Goal: Task Accomplishment & Management: Complete application form

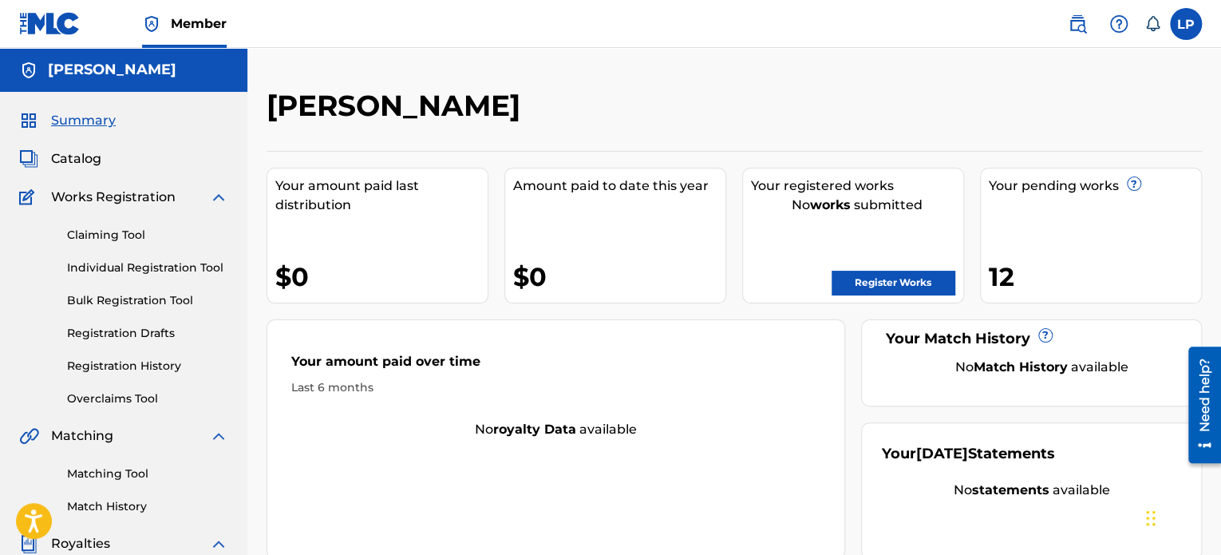
drag, startPoint x: 0, startPoint y: 0, endPoint x: 882, endPoint y: 280, distance: 925.2
click at [882, 280] on link "Register Works" at bounding box center [893, 283] width 123 height 24
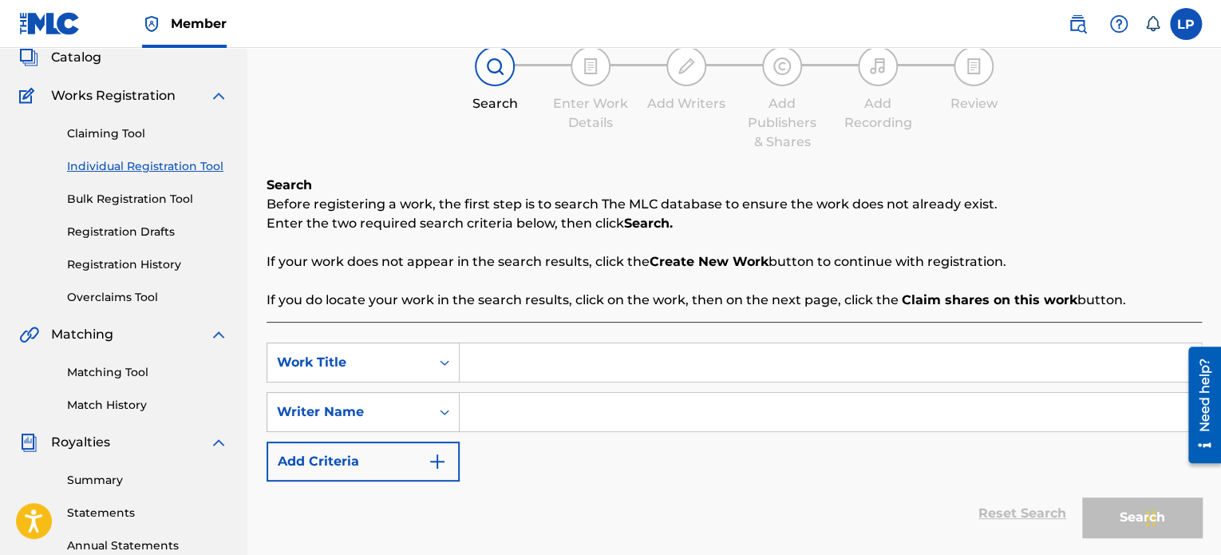
scroll to position [160, 0]
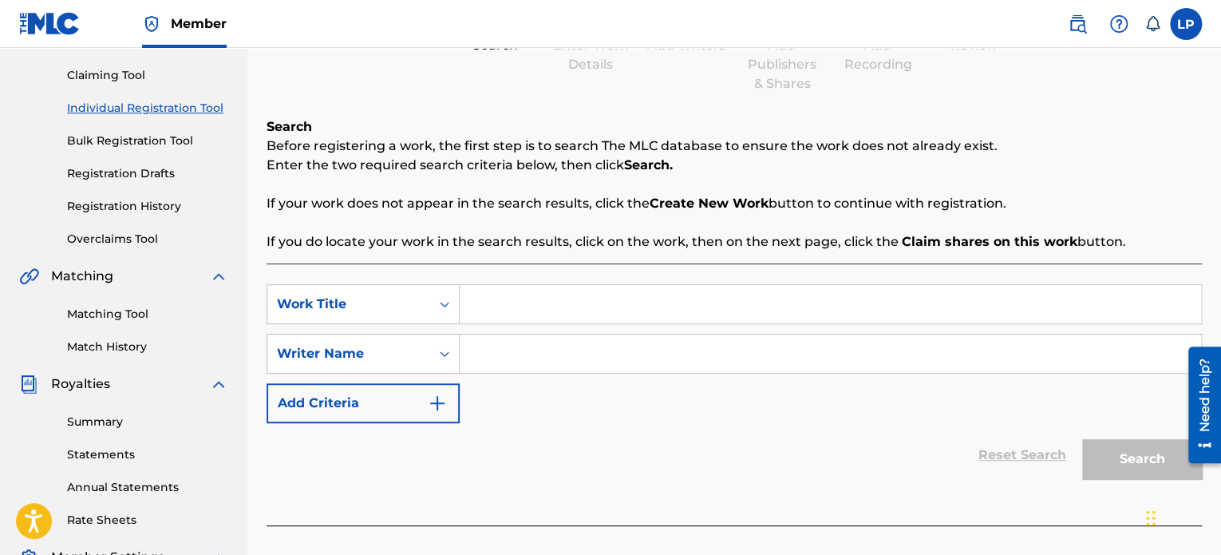
click at [579, 297] on input "Search Form" at bounding box center [830, 304] width 741 height 38
type input "#IHEARTSERVIN"
click at [687, 357] on input "Search Form" at bounding box center [830, 353] width 741 height 38
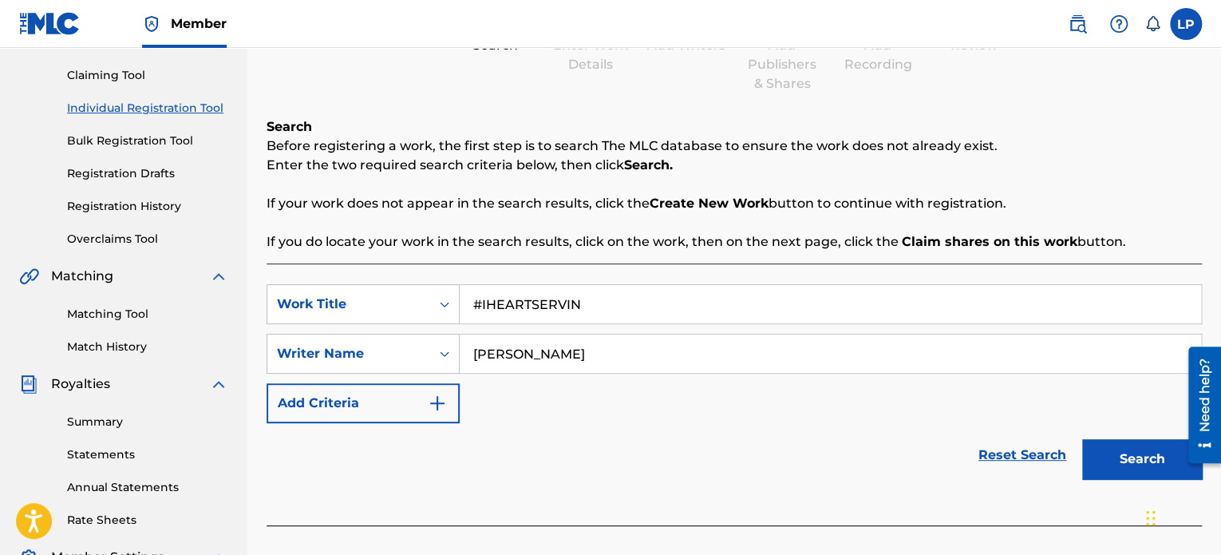
type input "[PERSON_NAME]"
click at [1139, 472] on button "Search" at bounding box center [1142, 459] width 120 height 40
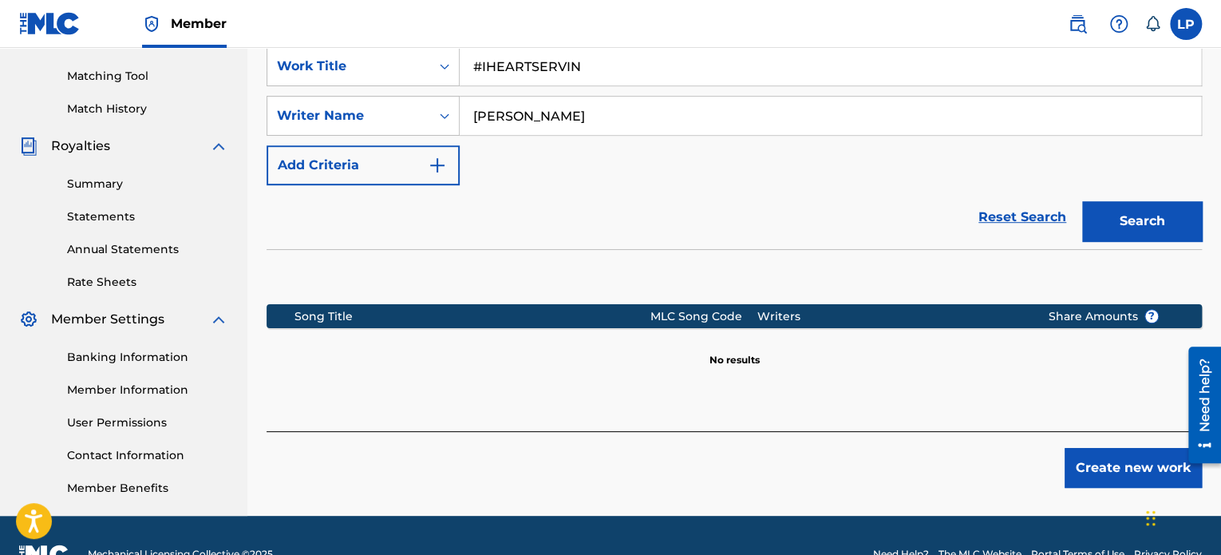
scroll to position [399, 0]
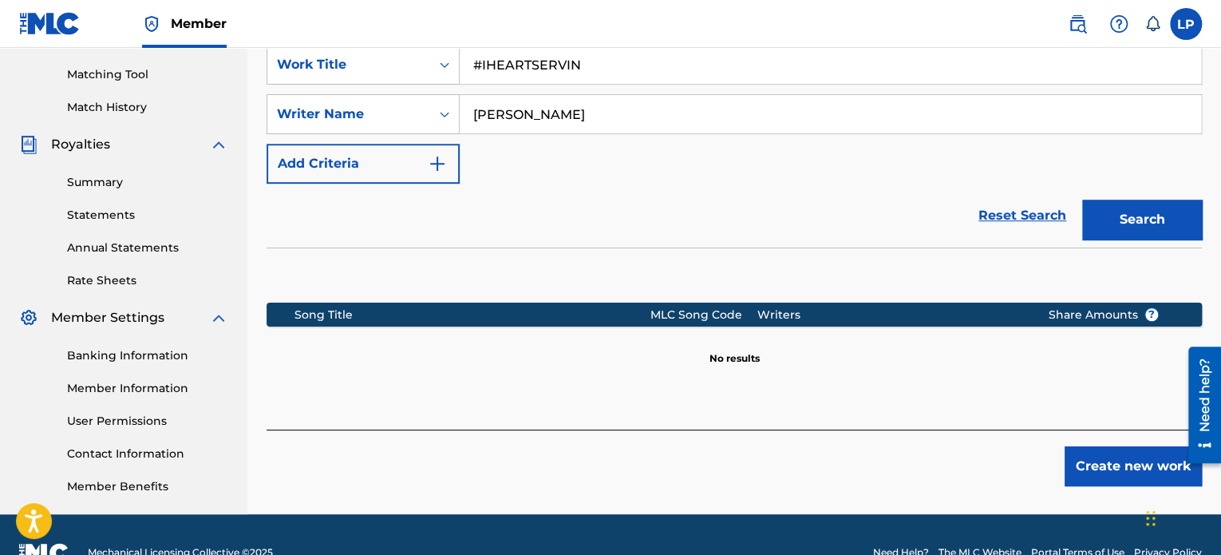
click at [1094, 460] on button "Create new work" at bounding box center [1133, 466] width 137 height 40
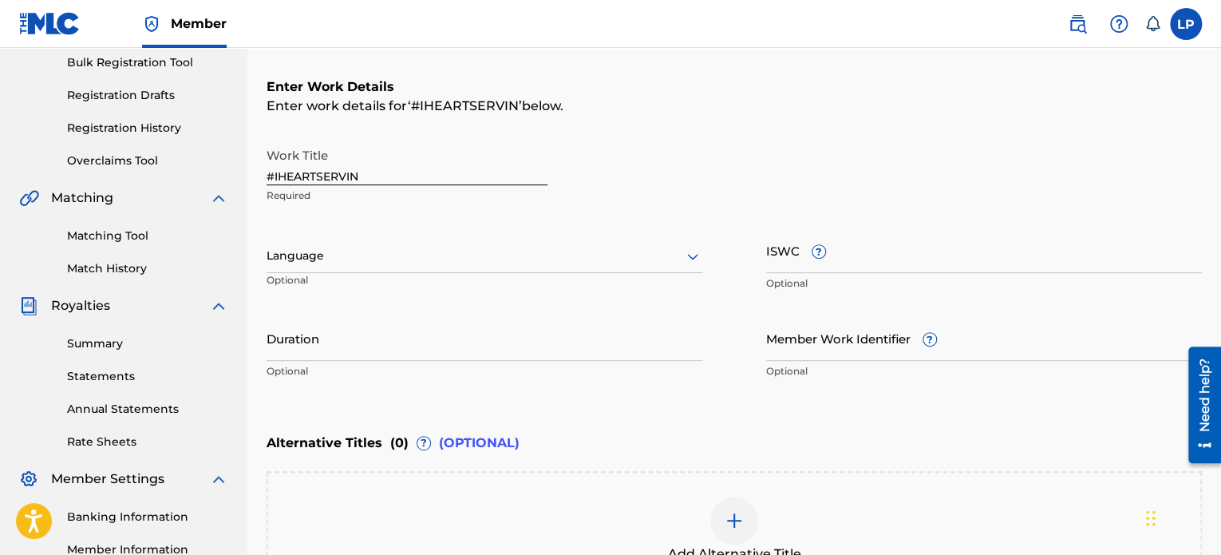
scroll to position [236, 0]
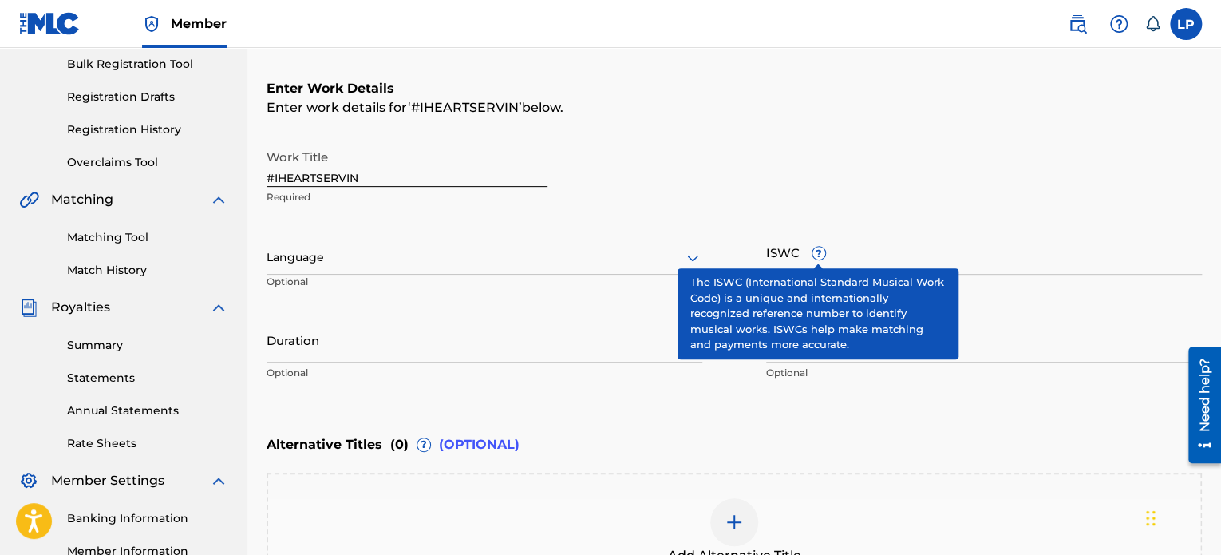
click at [816, 258] on span "?" at bounding box center [818, 253] width 13 height 13
click at [816, 258] on input "ISWC ?" at bounding box center [984, 251] width 436 height 45
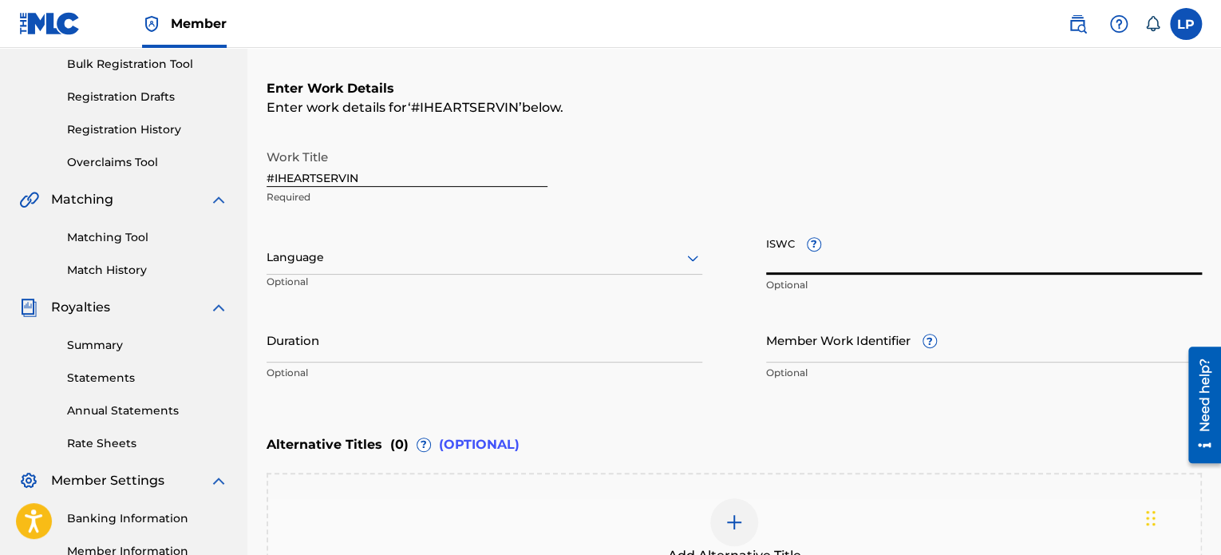
click at [833, 263] on input "ISWC ?" at bounding box center [984, 251] width 436 height 45
